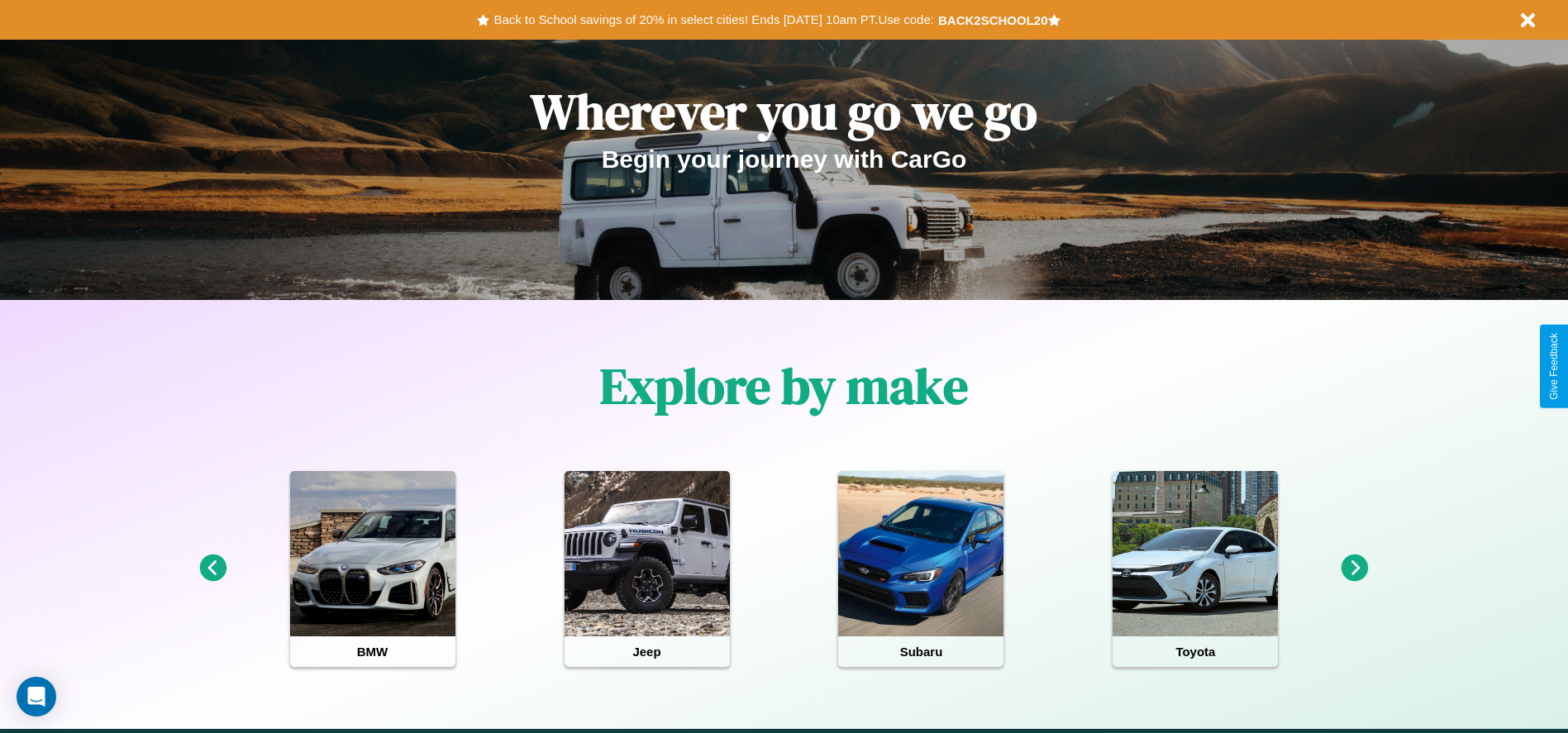
scroll to position [343, 0]
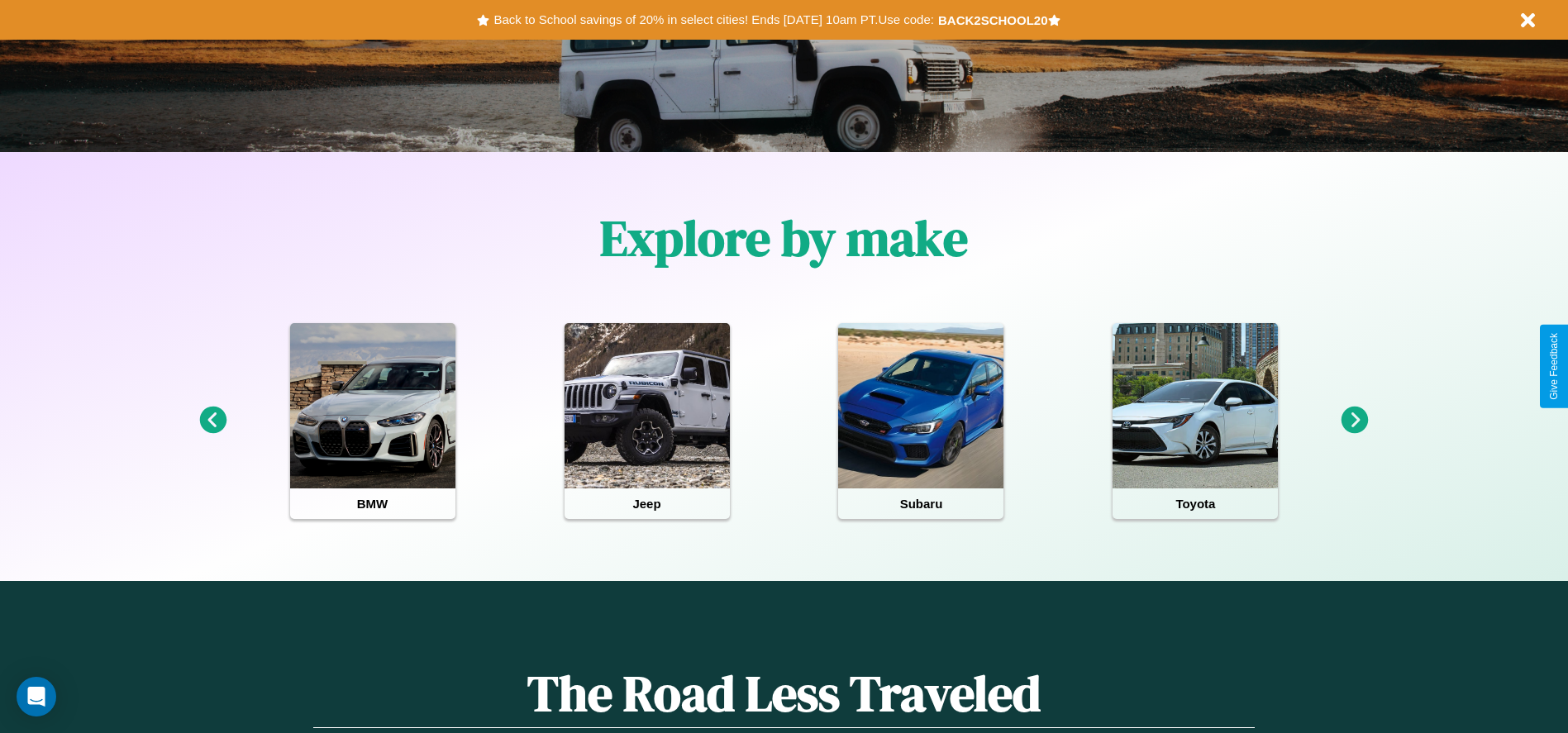
click at [1355, 421] on icon at bounding box center [1355, 420] width 27 height 27
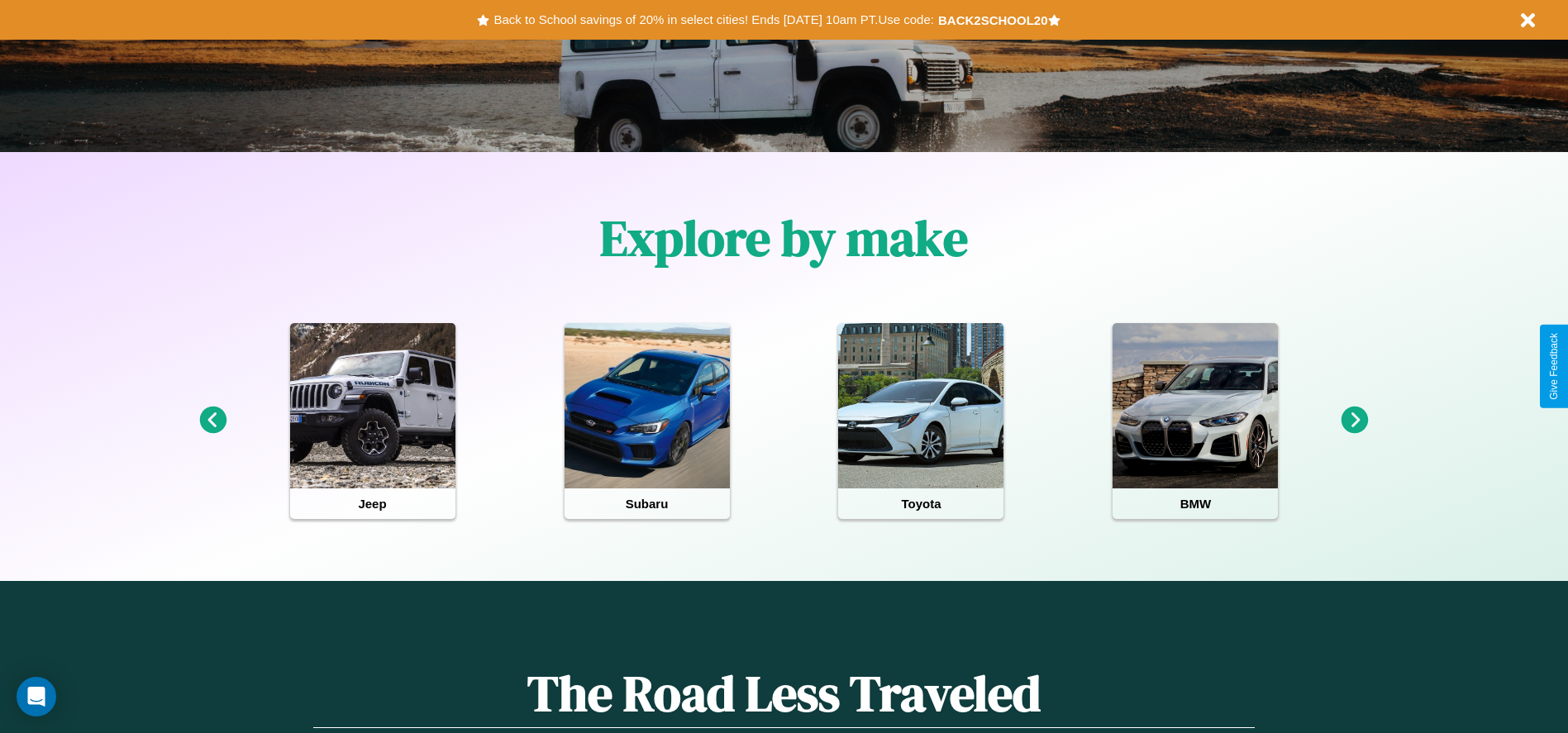
click at [212, 421] on icon at bounding box center [212, 420] width 27 height 27
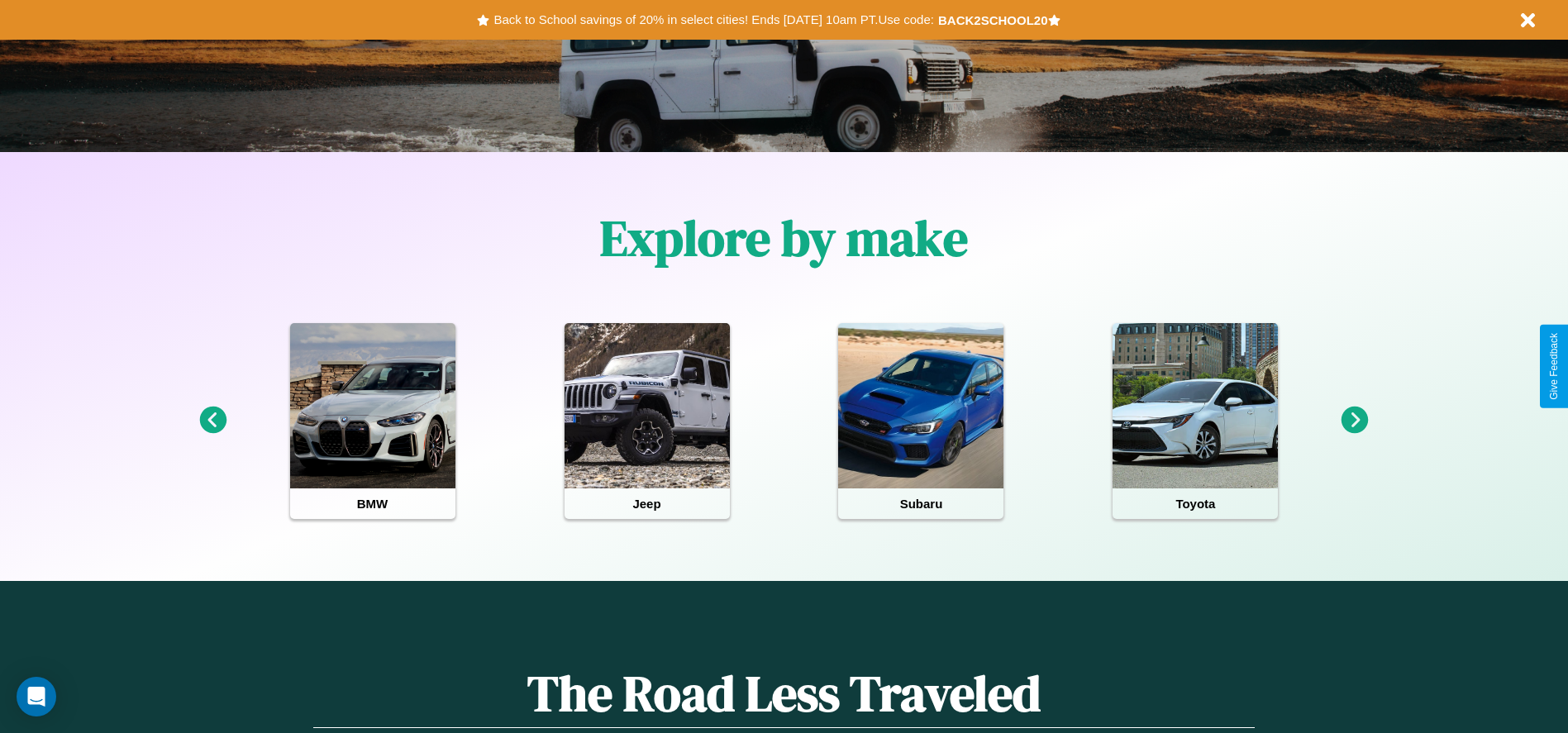
click at [212, 421] on icon at bounding box center [212, 420] width 27 height 27
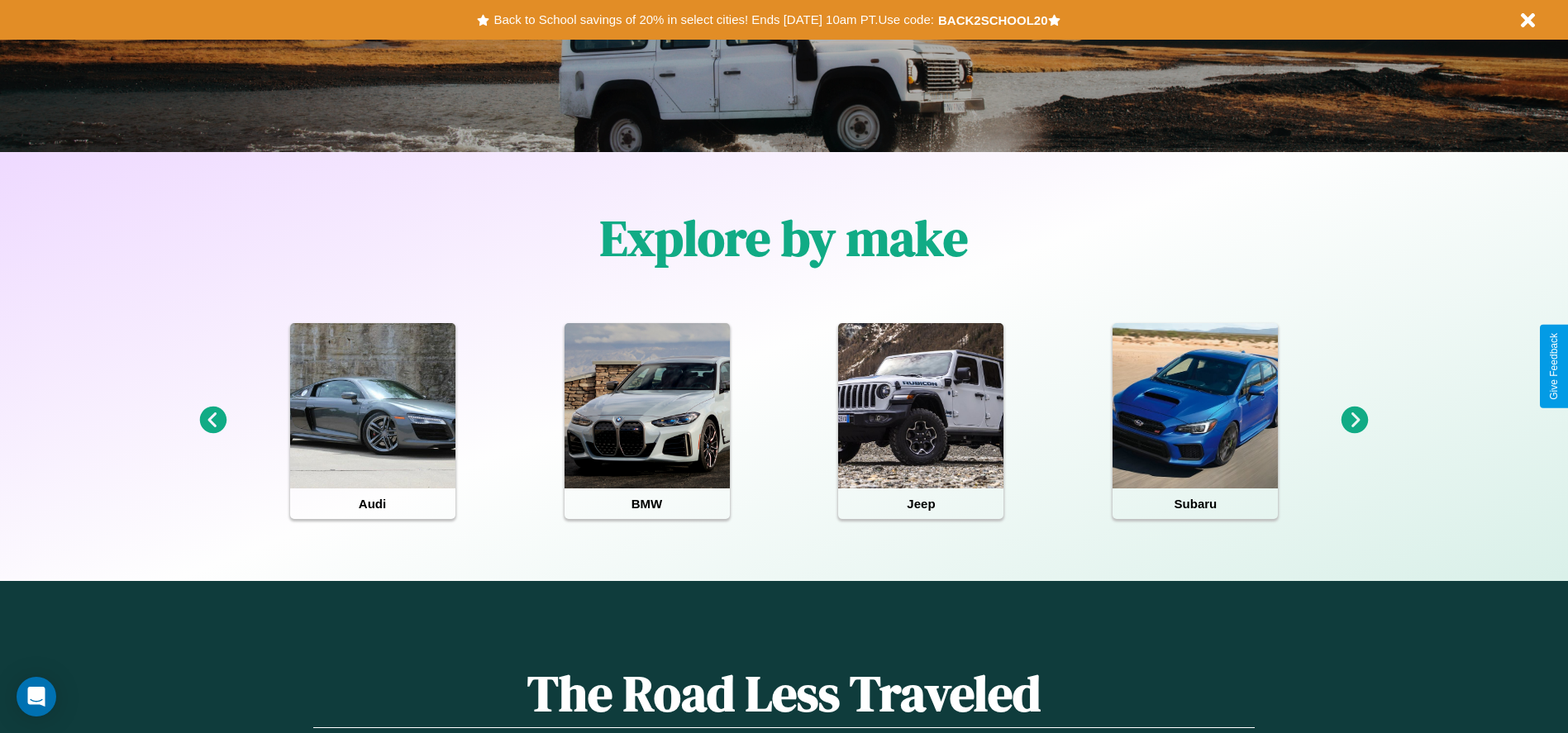
click at [1355, 421] on icon at bounding box center [1355, 420] width 27 height 27
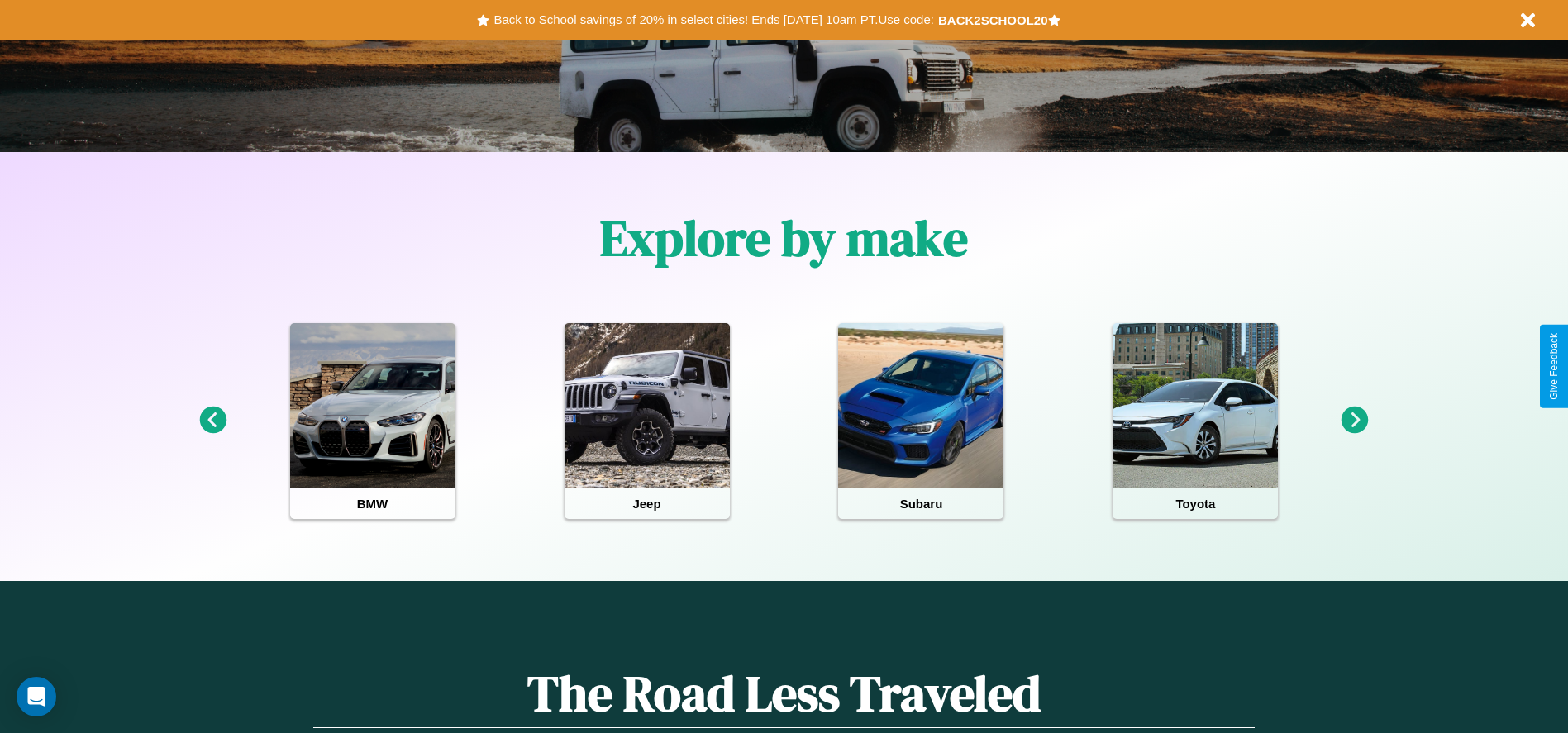
click at [1355, 421] on icon at bounding box center [1355, 420] width 27 height 27
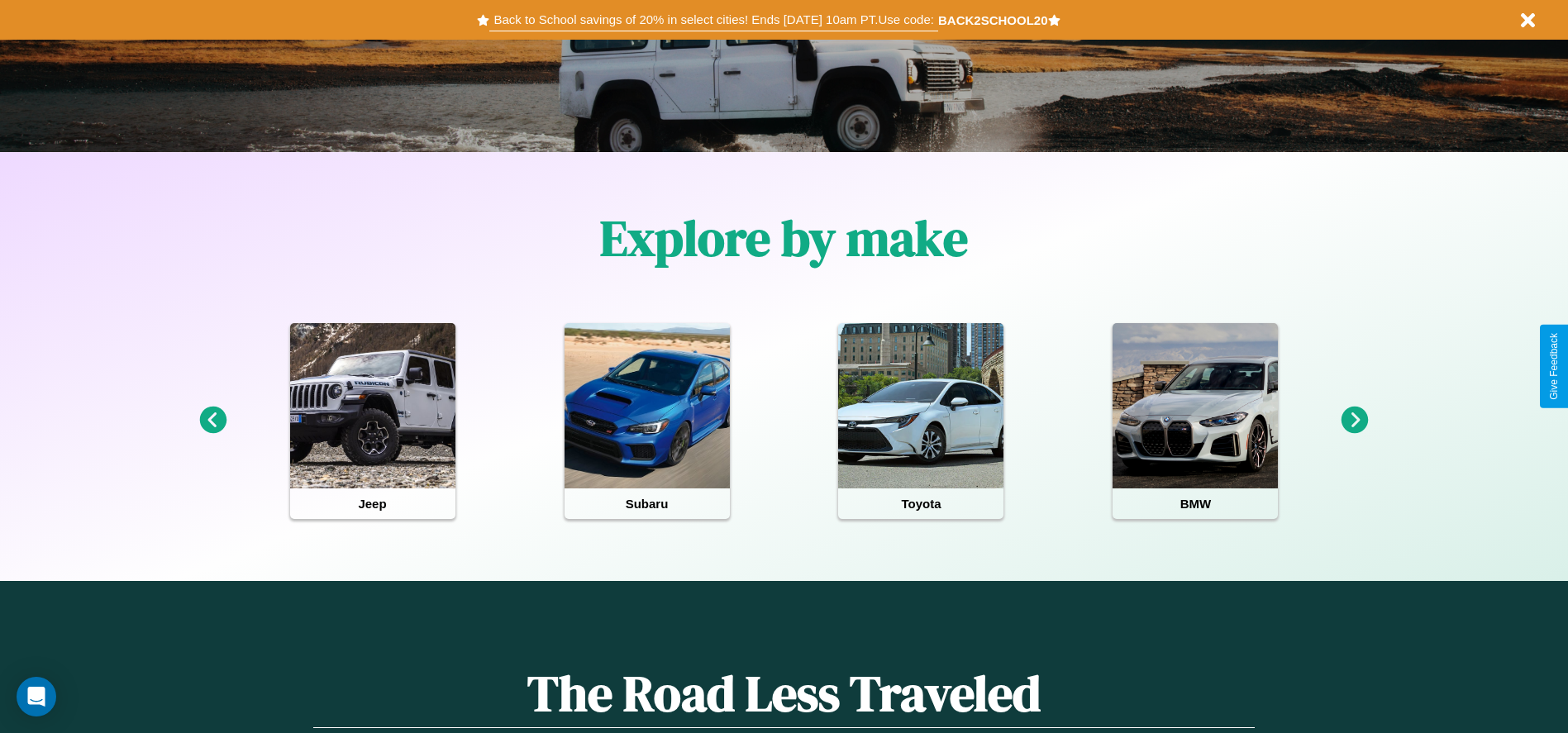
click at [713, 20] on button "Back to School savings of 20% in select cities! Ends [DATE] 10am PT. Use code:" at bounding box center [713, 20] width 448 height 24
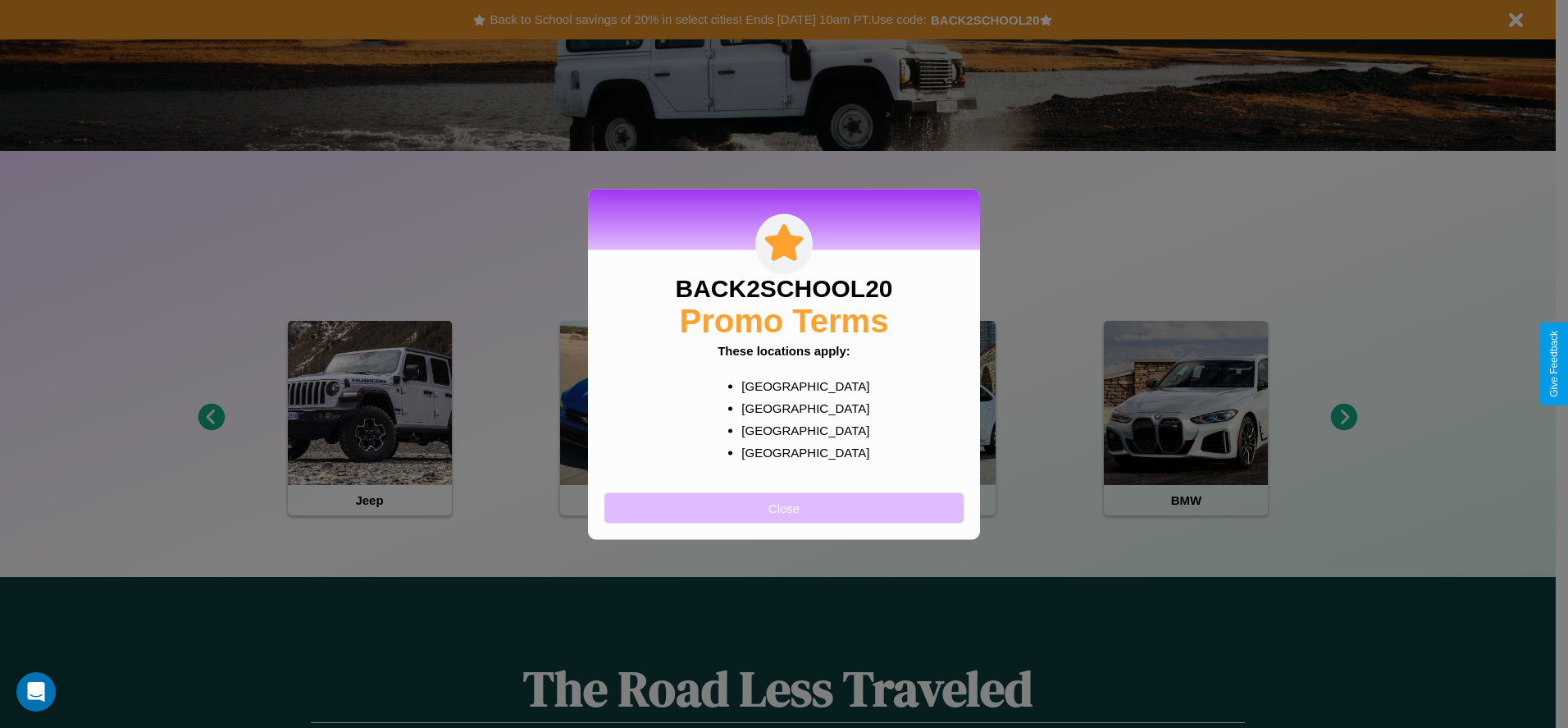
click at [784, 507] on button "Close" at bounding box center [784, 507] width 359 height 30
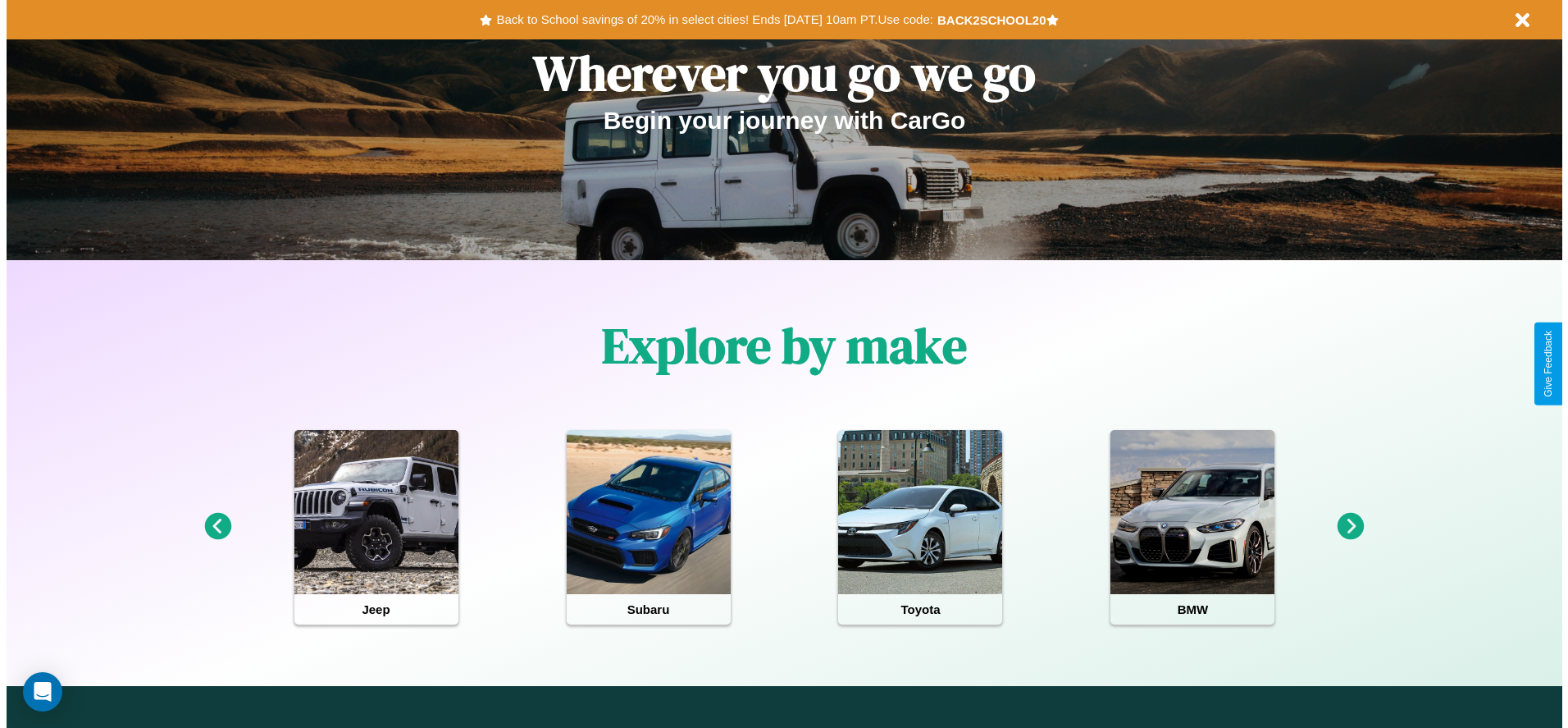
scroll to position [0, 0]
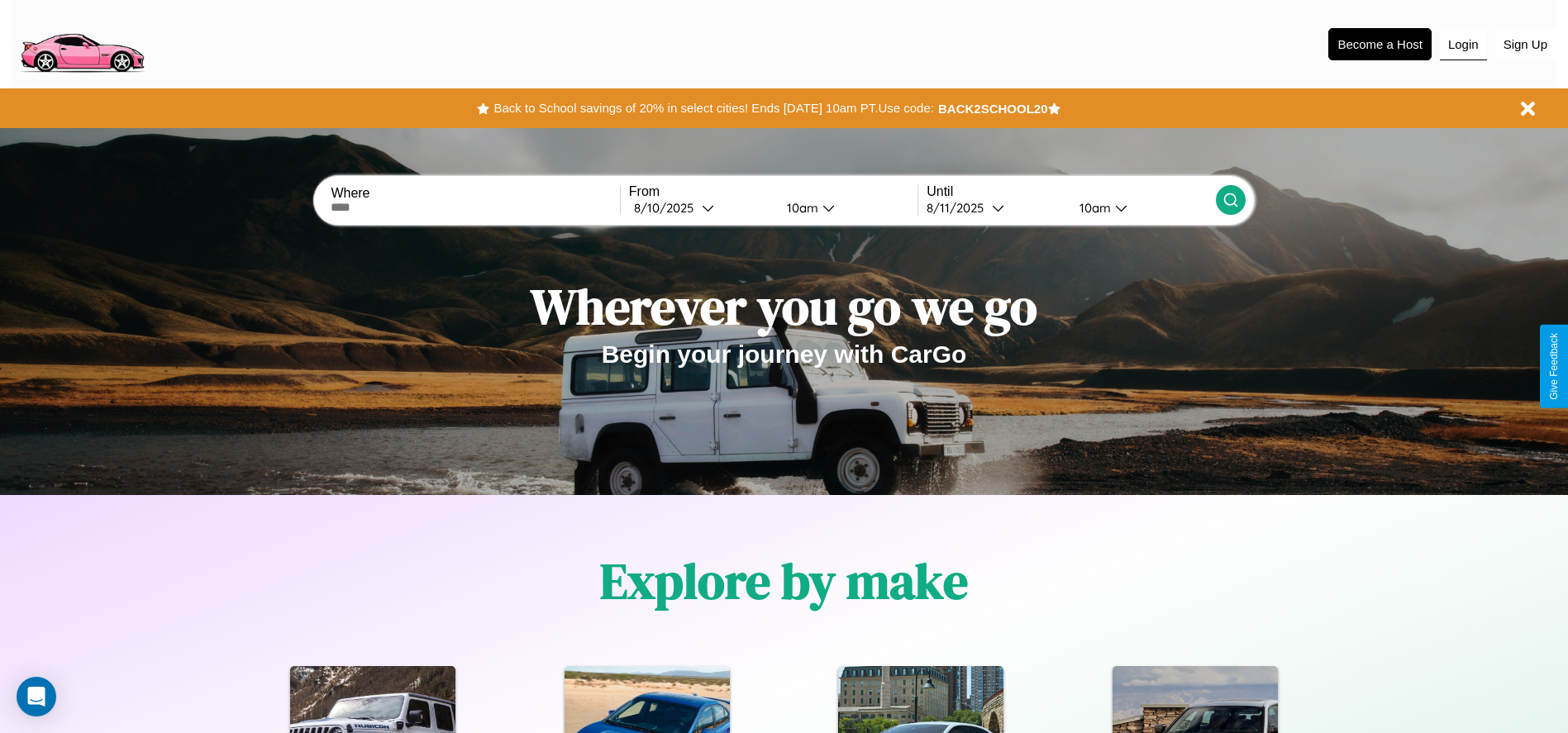
click at [1463, 44] on button "Login" at bounding box center [1463, 44] width 47 height 31
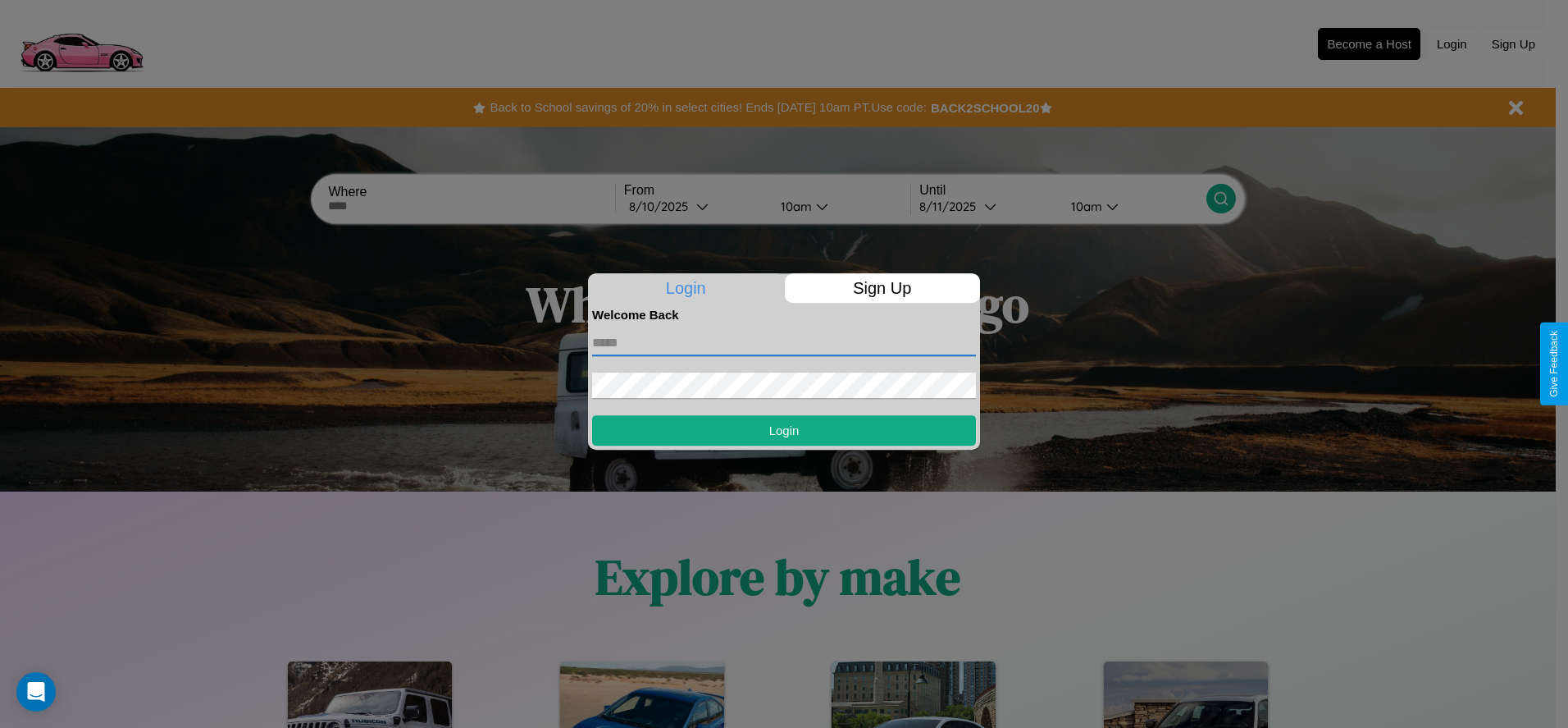
click at [784, 342] on input "text" at bounding box center [784, 343] width 384 height 26
type input "**********"
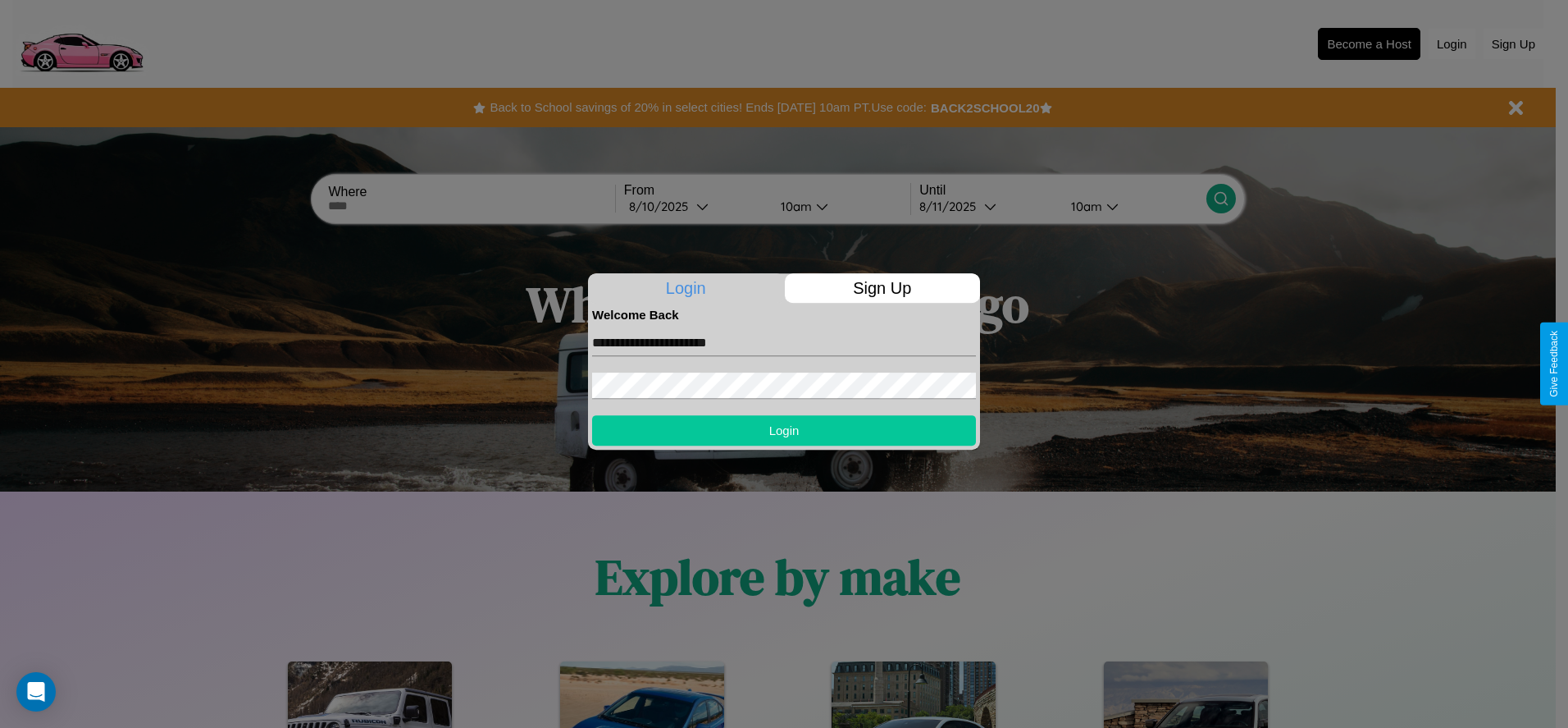
click at [784, 430] on button "Login" at bounding box center [784, 430] width 384 height 30
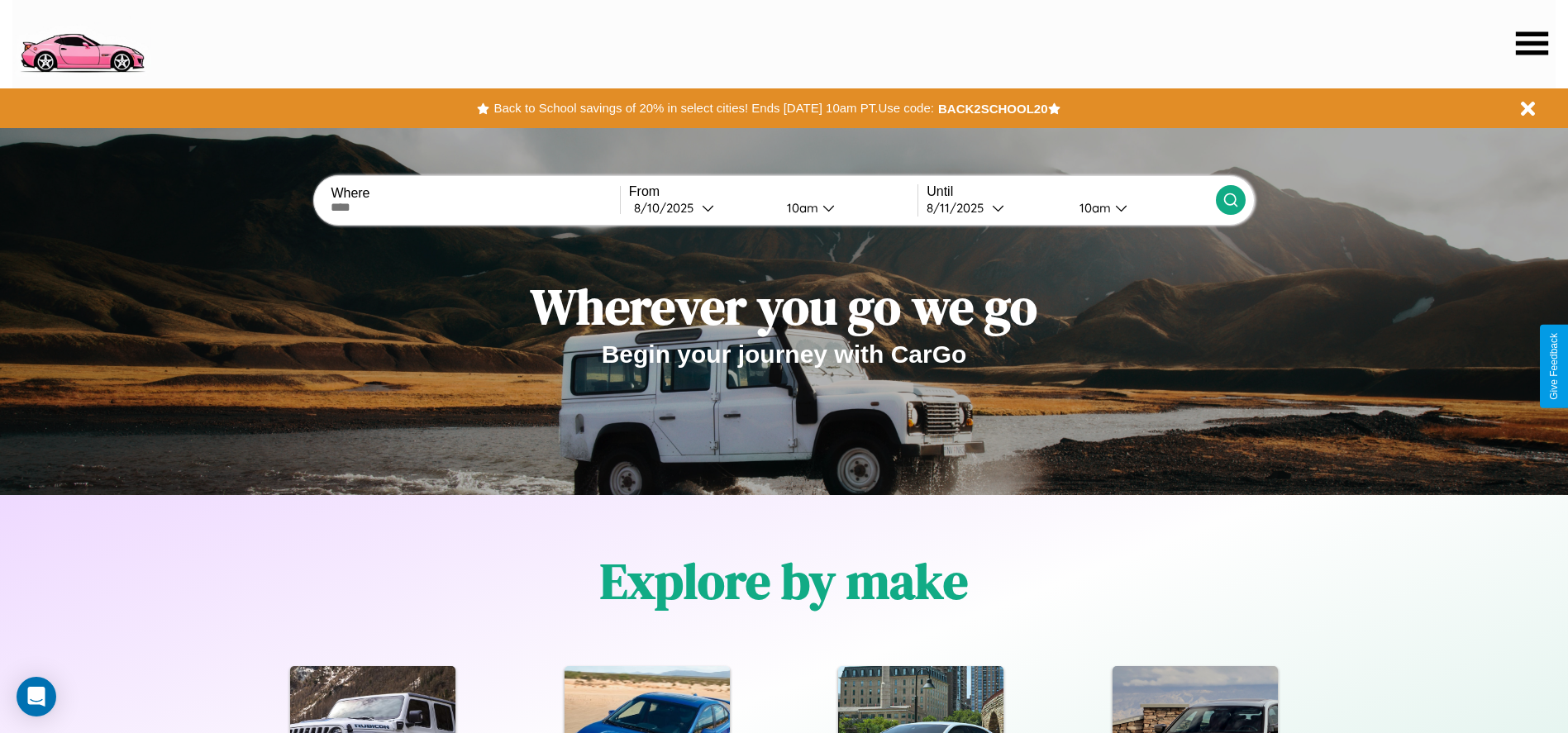
click at [1531, 43] on icon at bounding box center [1532, 43] width 32 height 24
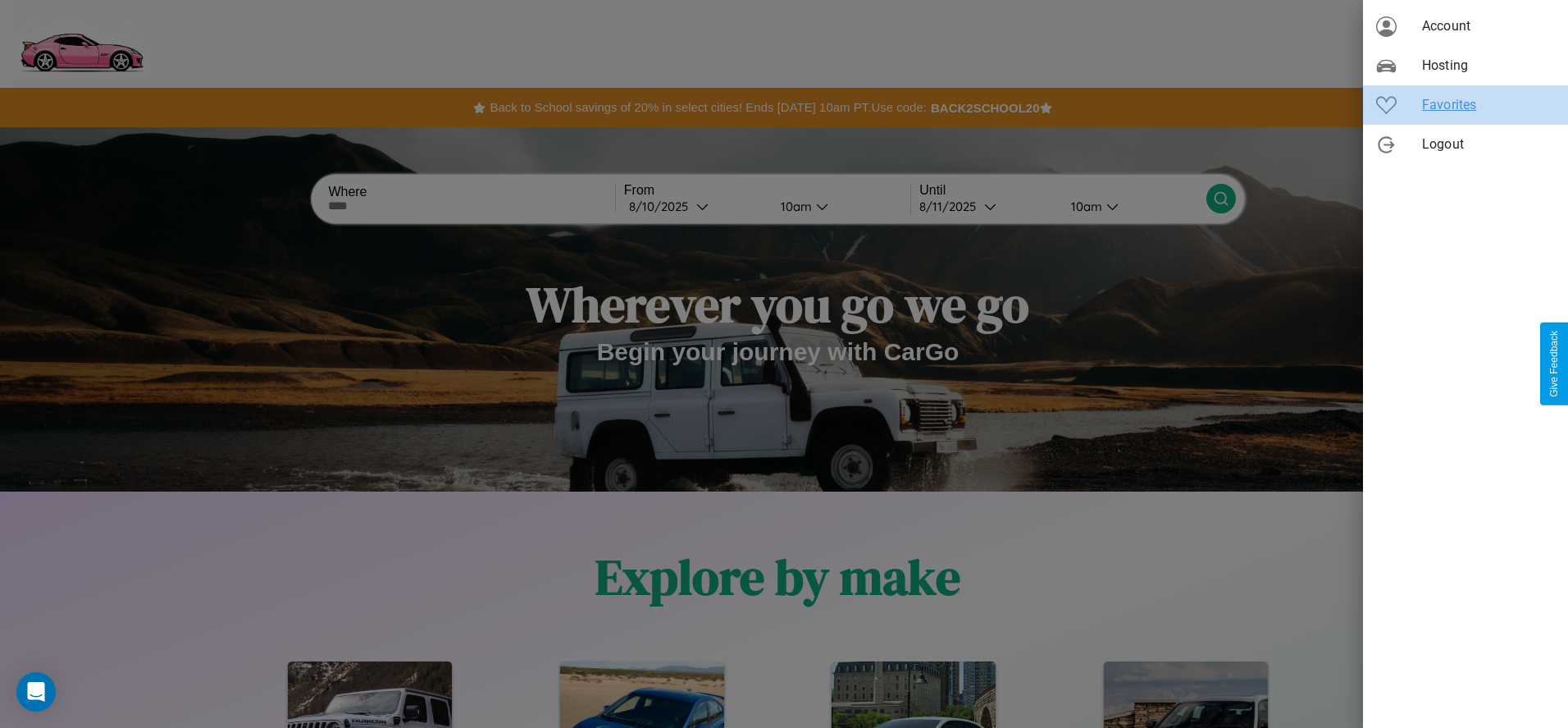
click at [1465, 105] on span "Favorites" at bounding box center [1488, 105] width 133 height 20
